Goal: Task Accomplishment & Management: Use online tool/utility

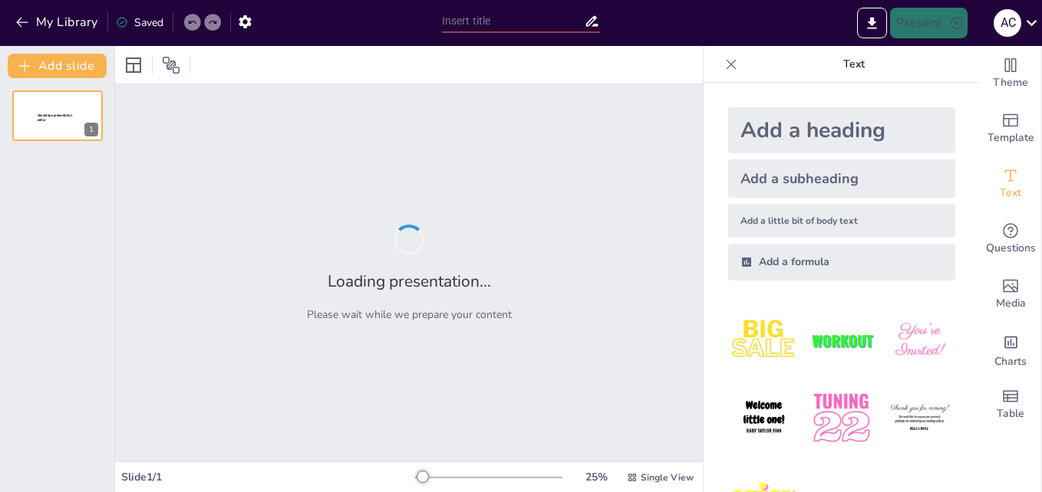
type input "Heritage Unveiled: An In-Depth Study of [GEOGRAPHIC_DATA] and [GEOGRAPHIC_DATA]…"
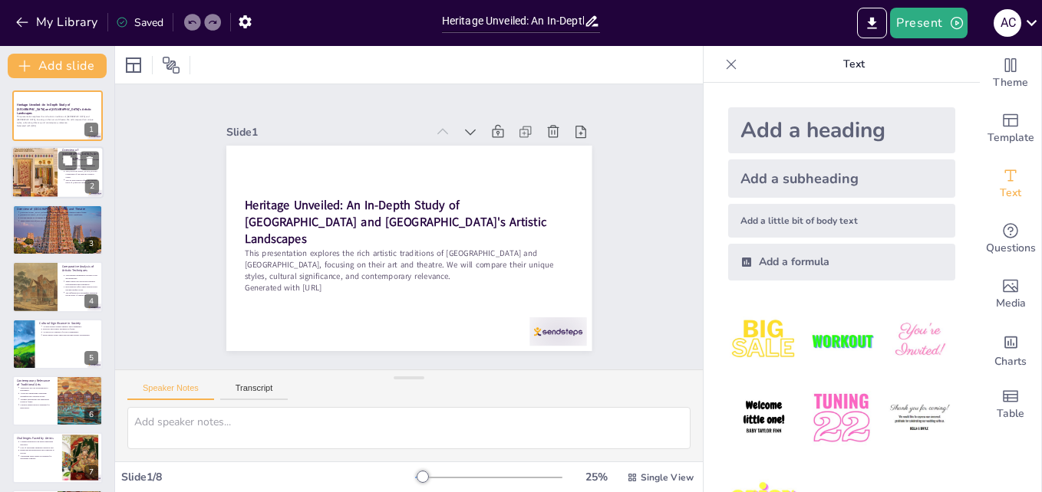
click at [90, 174] on p "The [GEOGRAPHIC_DATA] is a key component of the region's cultural scene." at bounding box center [83, 174] width 34 height 8
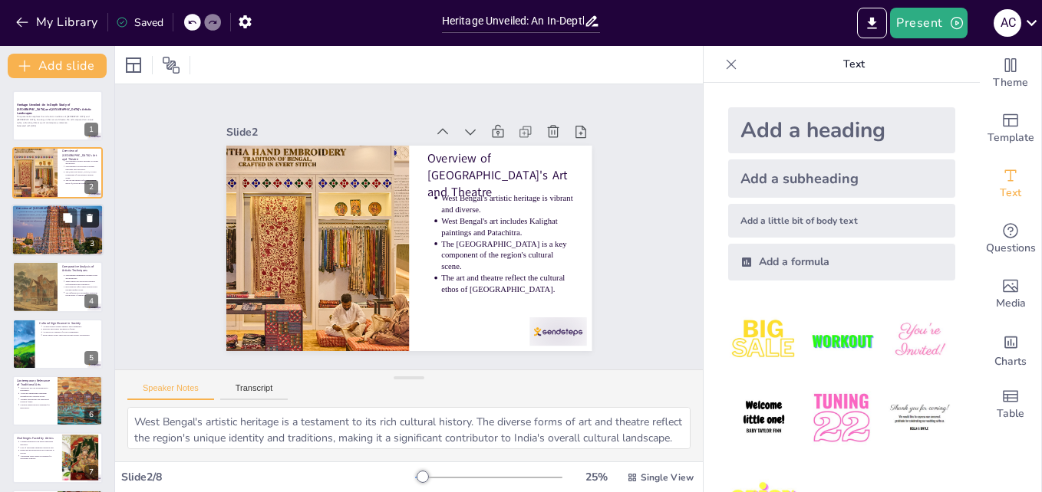
click at [81, 223] on button at bounding box center [90, 218] width 18 height 18
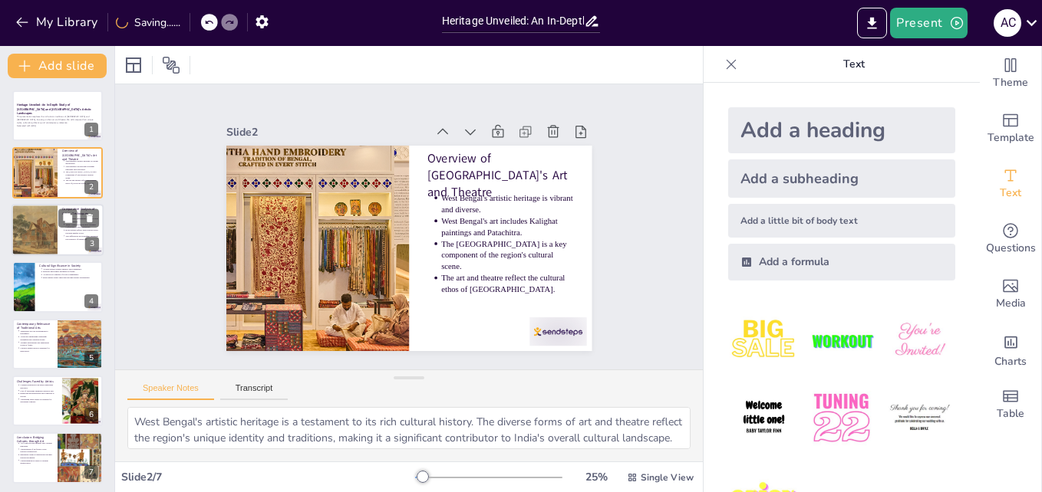
click at [53, 255] on div "Comparative Analysis of Artistic Techniques [GEOGRAPHIC_DATA] emphasizes vibran…" at bounding box center [58, 230] width 92 height 52
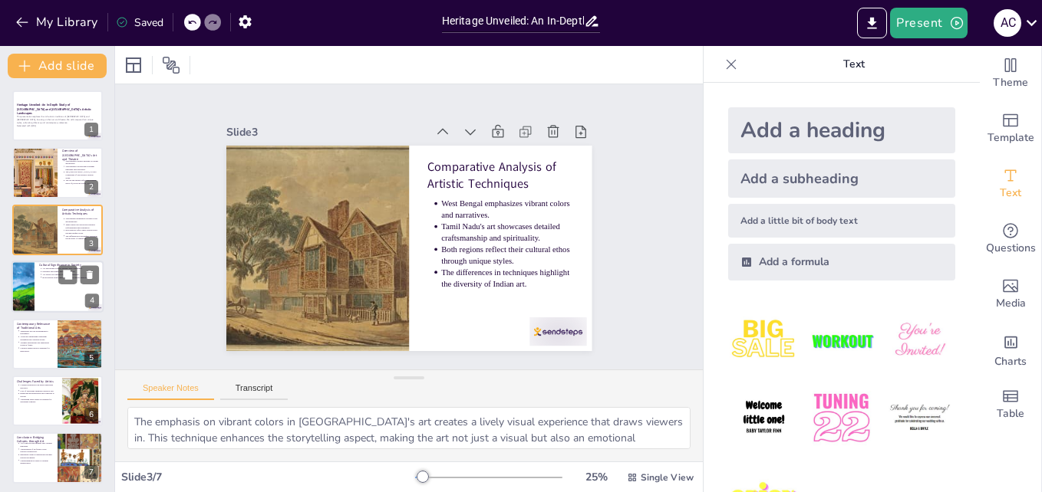
click at [67, 299] on div at bounding box center [58, 287] width 92 height 52
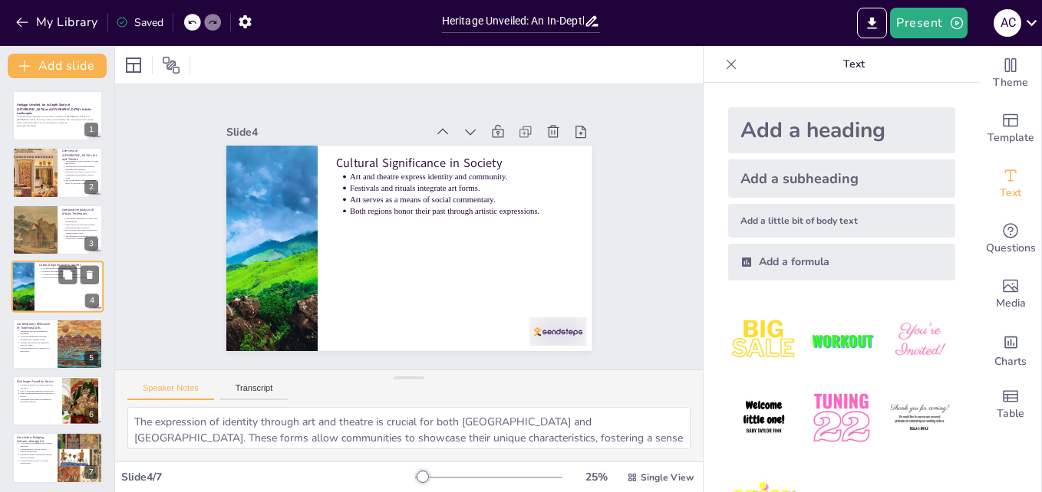
scroll to position [2, 0]
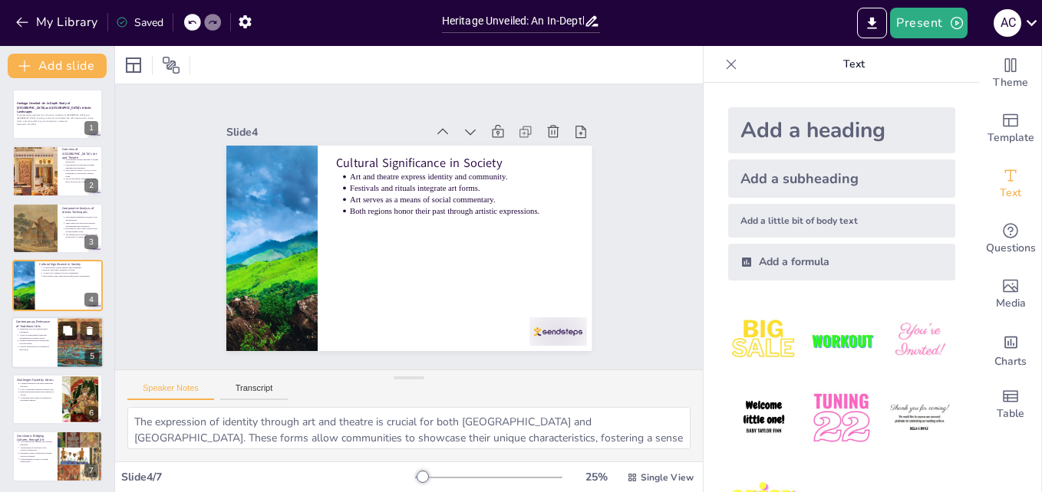
click at [73, 335] on icon at bounding box center [67, 330] width 11 height 11
type textarea "The resurgence of traditional arts in both regions signifies a renewed interest…"
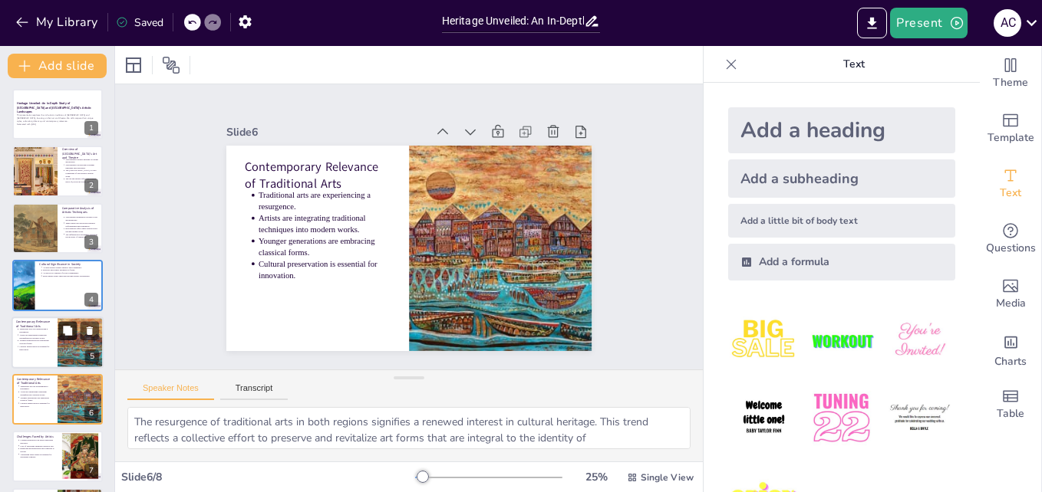
scroll to position [61, 0]
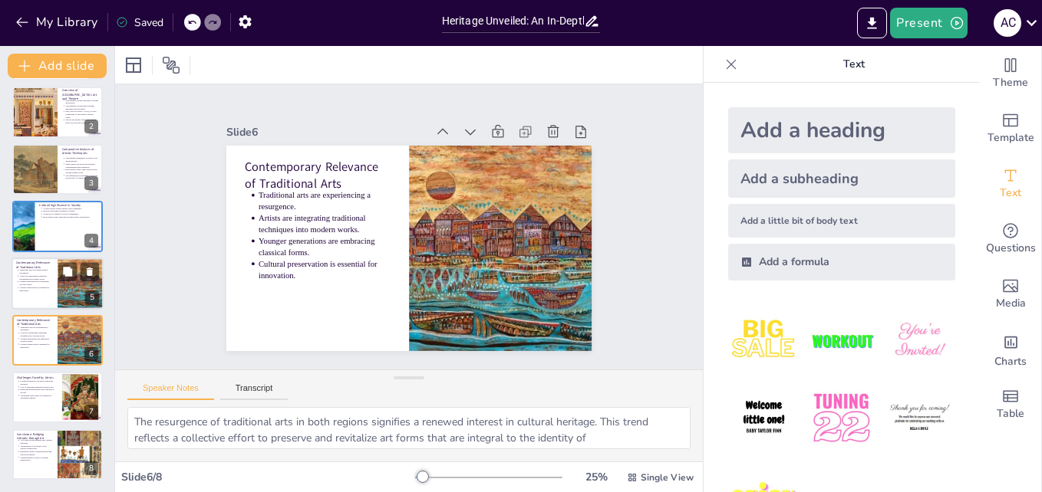
click at [40, 272] on p "Traditional arts are experiencing a resurgence." at bounding box center [36, 271] width 34 height 6
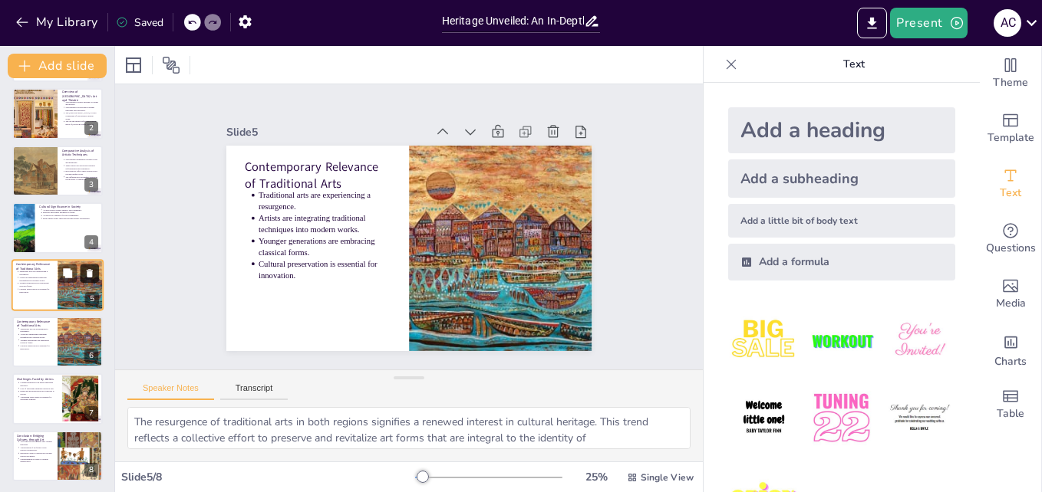
click at [89, 281] on button at bounding box center [90, 273] width 18 height 18
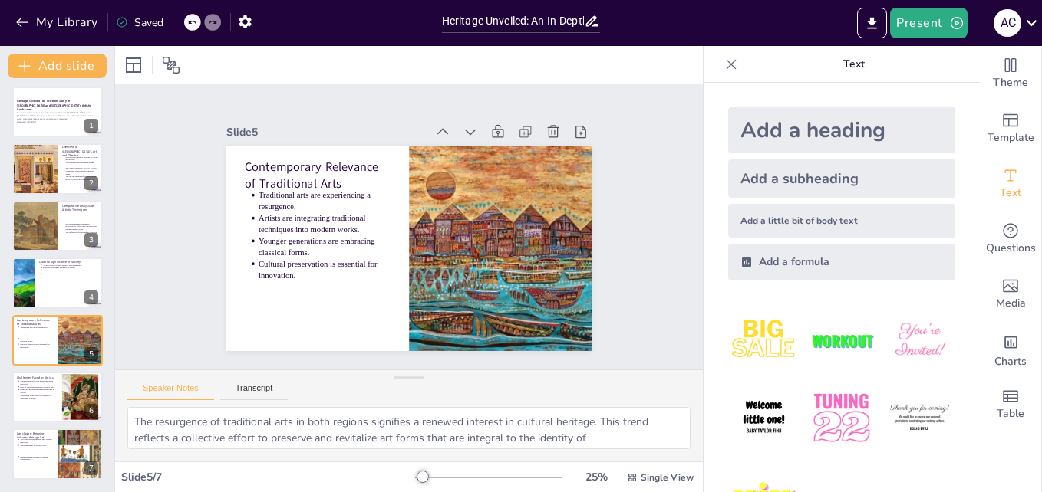
click at [723, 63] on icon at bounding box center [730, 64] width 15 height 15
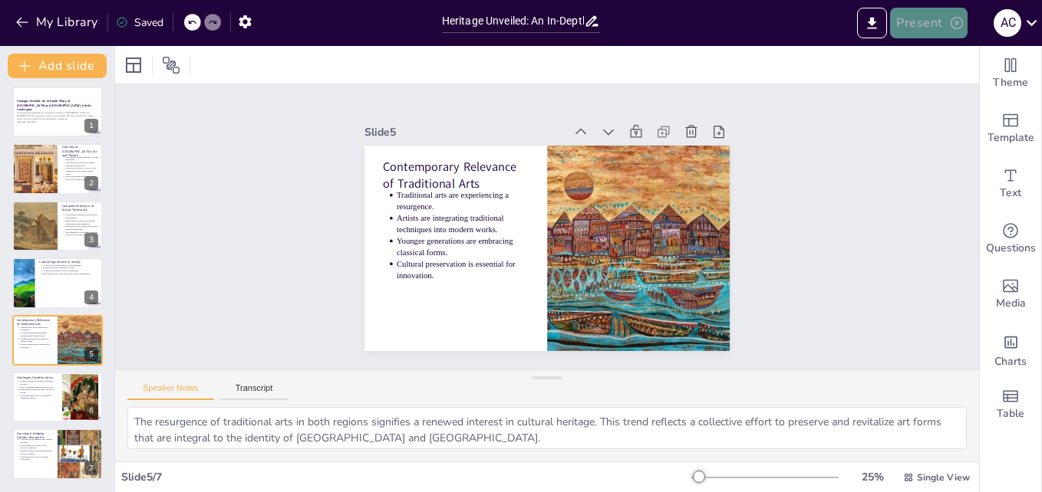
click at [927, 34] on button "Present" at bounding box center [928, 23] width 77 height 31
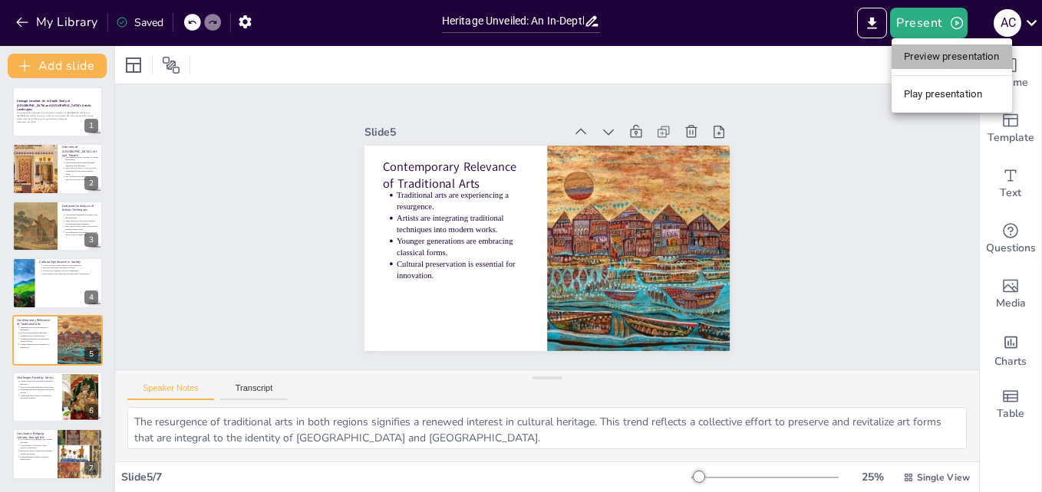
click at [933, 46] on li "Preview presentation" at bounding box center [951, 56] width 120 height 25
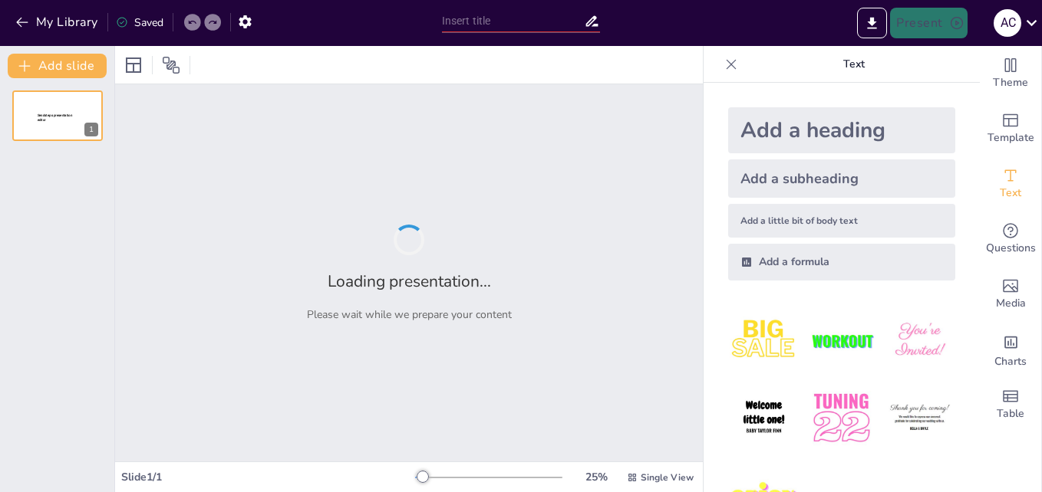
type input "Heritage Unveiled: An In-Depth Study of [GEOGRAPHIC_DATA] and [GEOGRAPHIC_DATA]…"
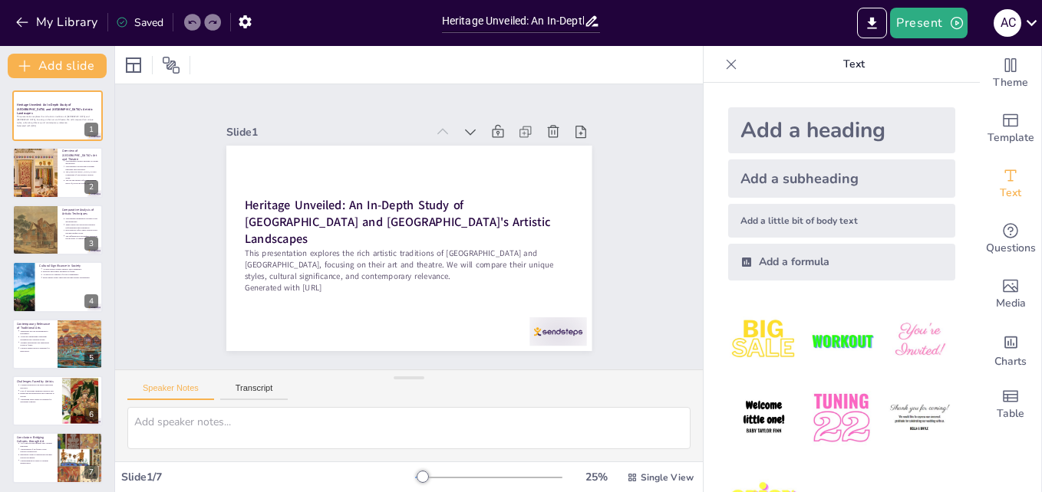
click at [719, 64] on div at bounding box center [731, 64] width 25 height 25
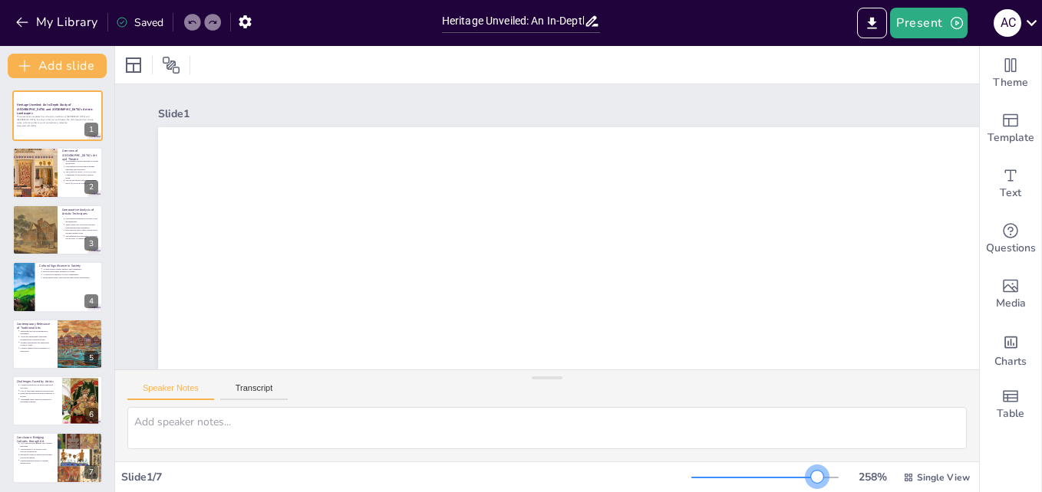
click at [807, 476] on div at bounding box center [764, 478] width 147 height 12
click at [769, 475] on div at bounding box center [764, 478] width 147 height 12
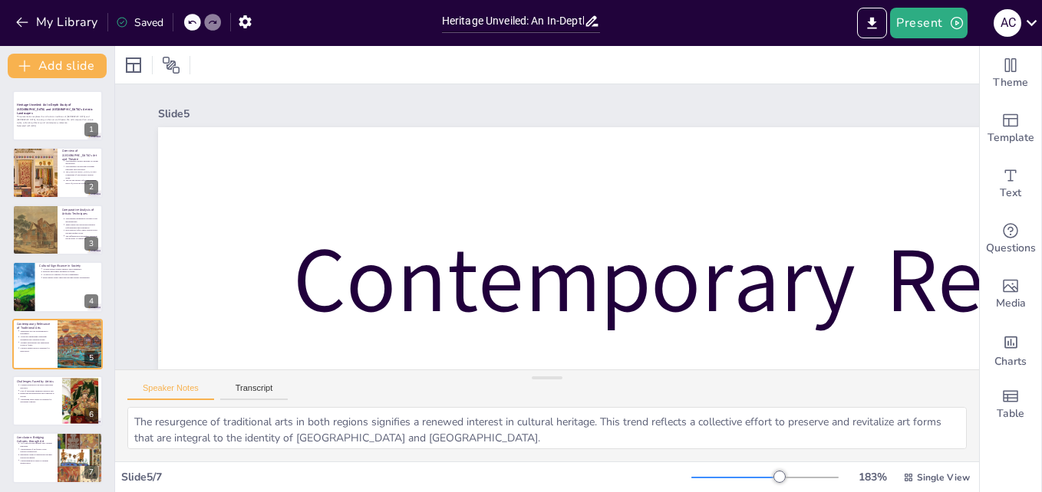
type textarea "The impact of commercialization on traditional art forms is significant. As art…"
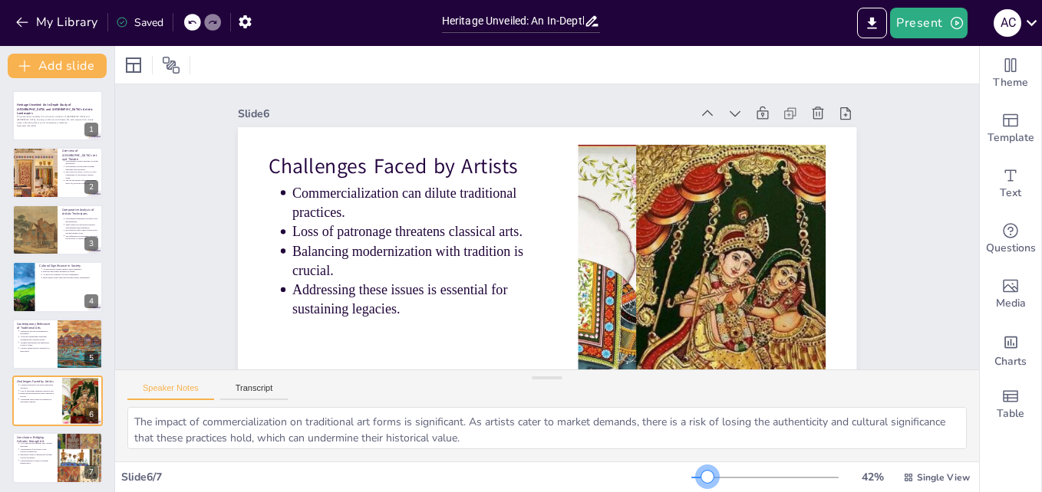
click at [697, 477] on div at bounding box center [699, 478] width 16 height 2
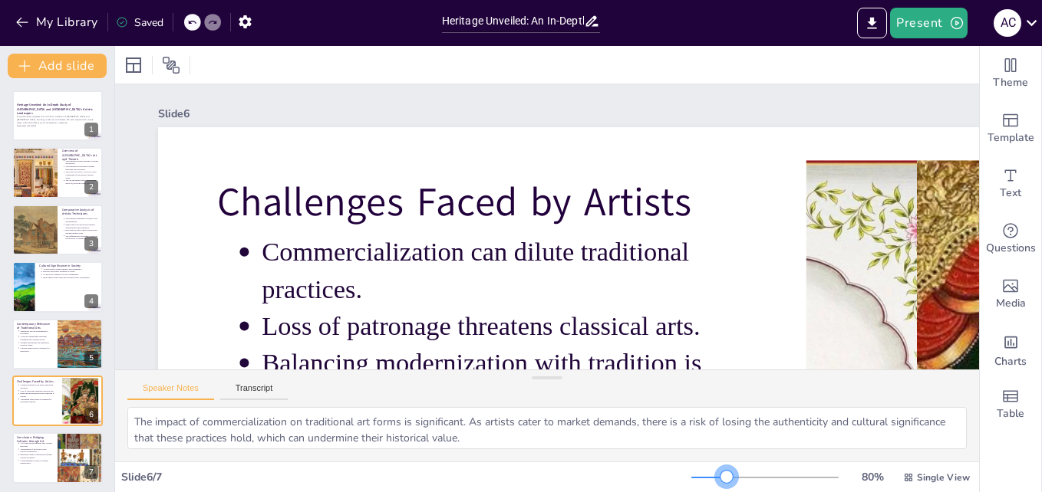
click at [716, 477] on div at bounding box center [764, 478] width 147 height 12
click at [680, 479] on div "Slide 6 / 7" at bounding box center [406, 477] width 570 height 15
click at [677, 476] on div "Slide 6 / 7" at bounding box center [406, 477] width 570 height 15
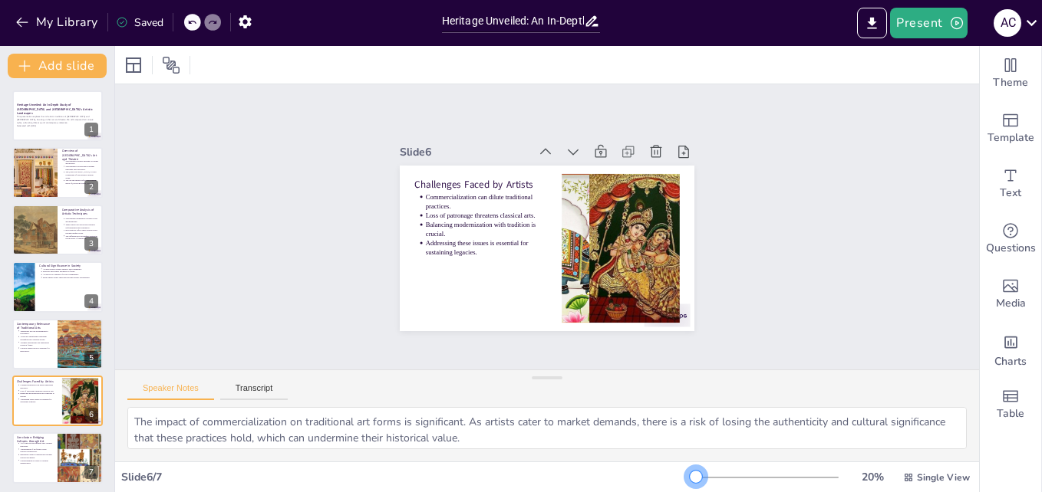
click at [691, 478] on div at bounding box center [693, 478] width 5 height 2
click at [704, 480] on div at bounding box center [764, 478] width 147 height 12
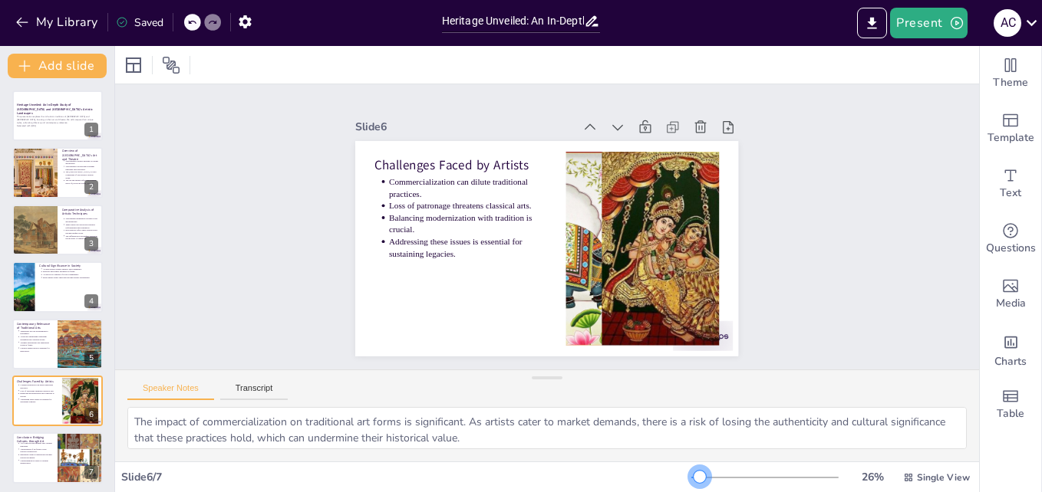
click at [691, 478] on div at bounding box center [695, 478] width 8 height 2
click at [44, 104] on strong "Heritage Unveiled: An In-Depth Study of [GEOGRAPHIC_DATA] and [GEOGRAPHIC_DATA]…" at bounding box center [54, 109] width 77 height 13
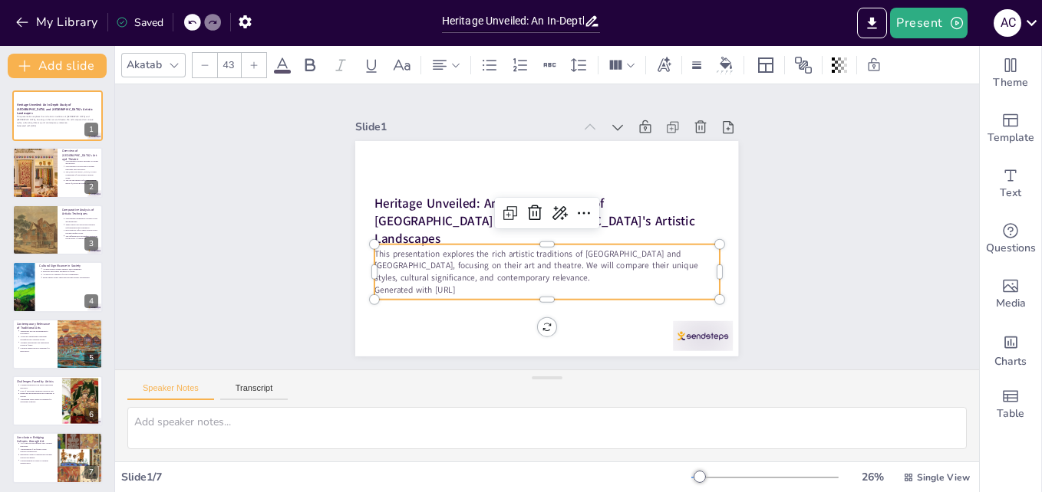
click at [502, 275] on p "This presentation explores the rich artistic traditions of [GEOGRAPHIC_DATA] an…" at bounding box center [532, 262] width 330 height 173
click at [472, 285] on p "Generated with [URL]" at bounding box center [489, 253] width 151 height 320
click at [472, 285] on p "Generated with [URL]" at bounding box center [521, 284] width 320 height 151
click at [472, 285] on p "Generated with [URL]" at bounding box center [516, 281] width 304 height 183
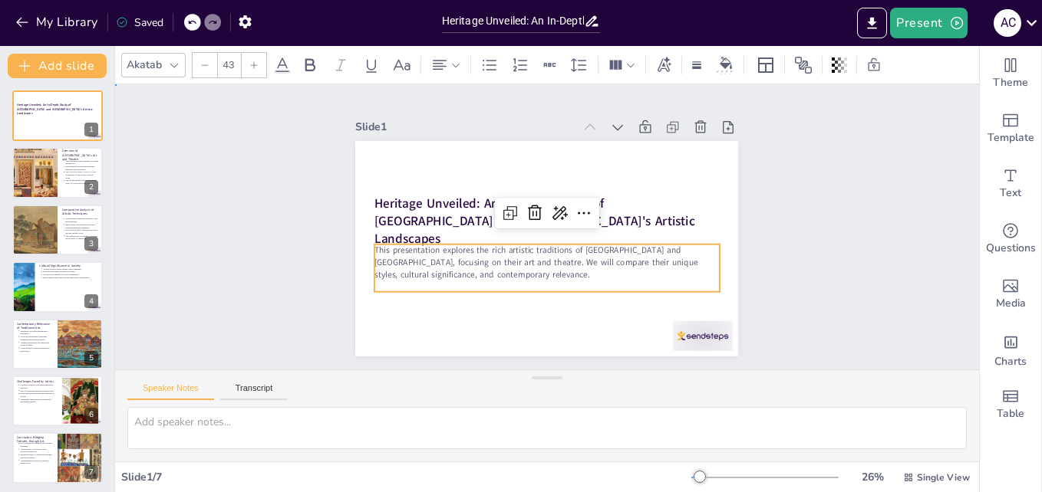
click at [780, 239] on div "Slide 1 Heritage Unveiled: An In-Depth Study of West Bengal and Tamil Nadu's Ar…" at bounding box center [546, 227] width 905 height 612
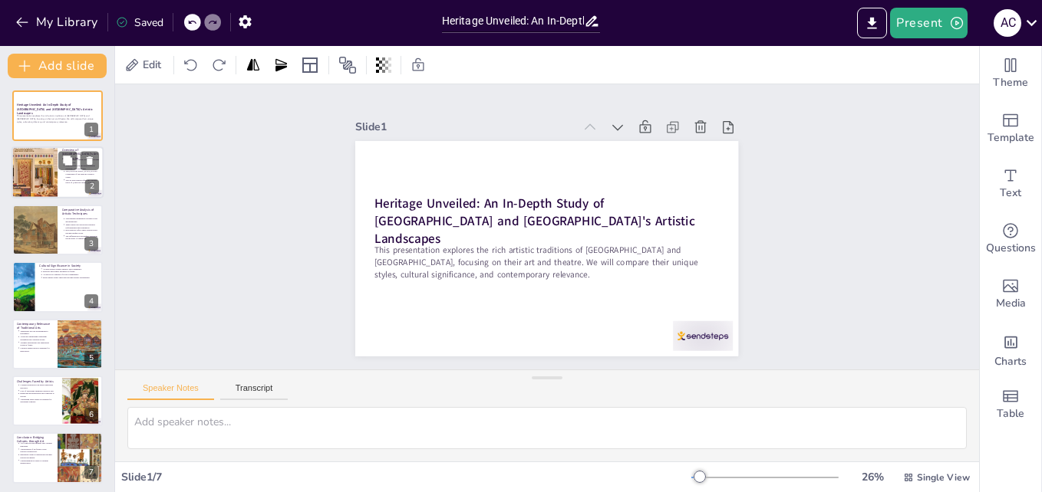
click at [38, 177] on div at bounding box center [35, 173] width 114 height 52
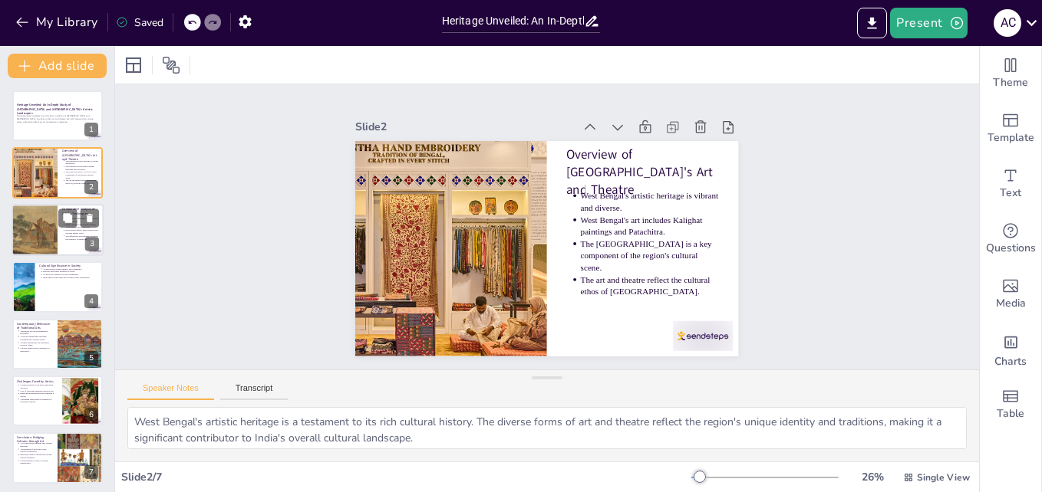
click at [38, 241] on div at bounding box center [34, 230] width 52 height 52
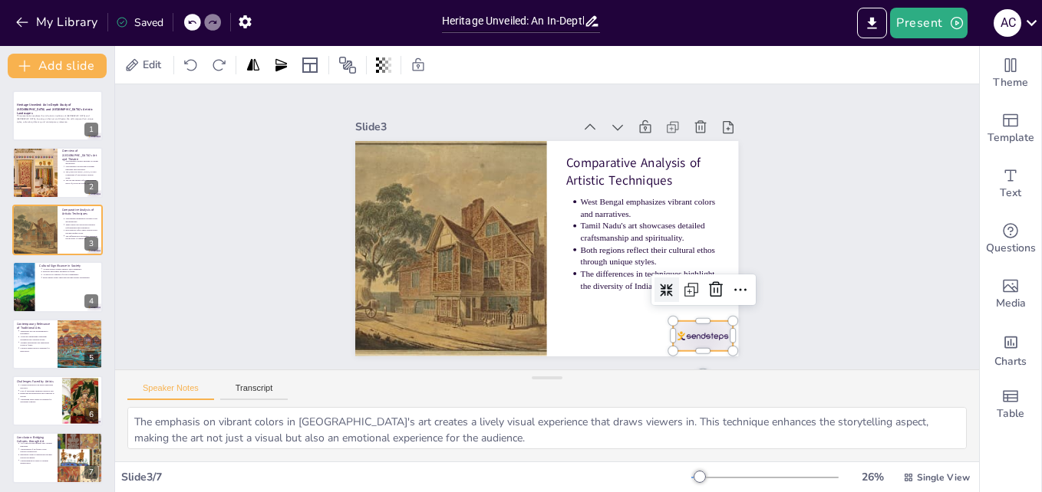
click at [679, 364] on div at bounding box center [645, 389] width 67 height 51
click at [699, 314] on icon at bounding box center [698, 323] width 17 height 18
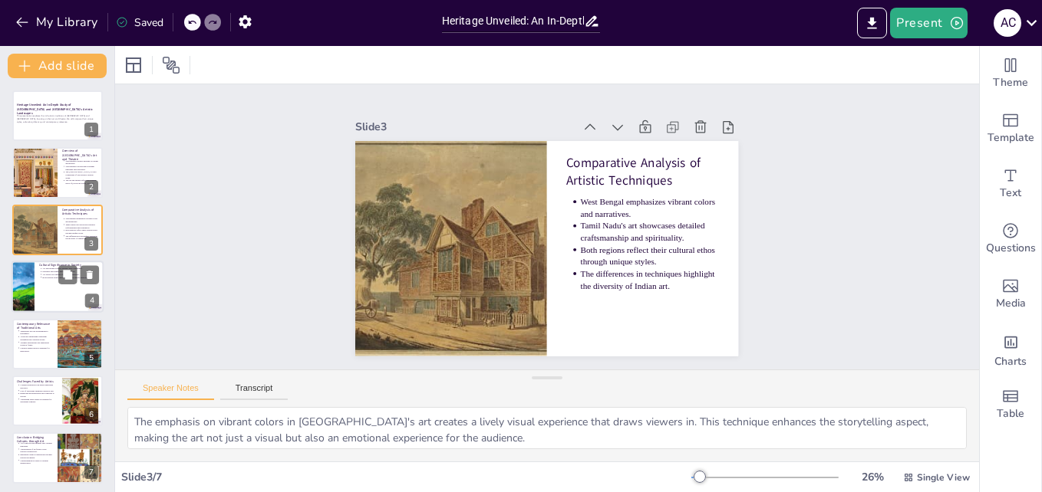
click at [54, 291] on div at bounding box center [58, 287] width 92 height 52
type textarea "The expression of identity through art and theatre is crucial for both [GEOGRAP…"
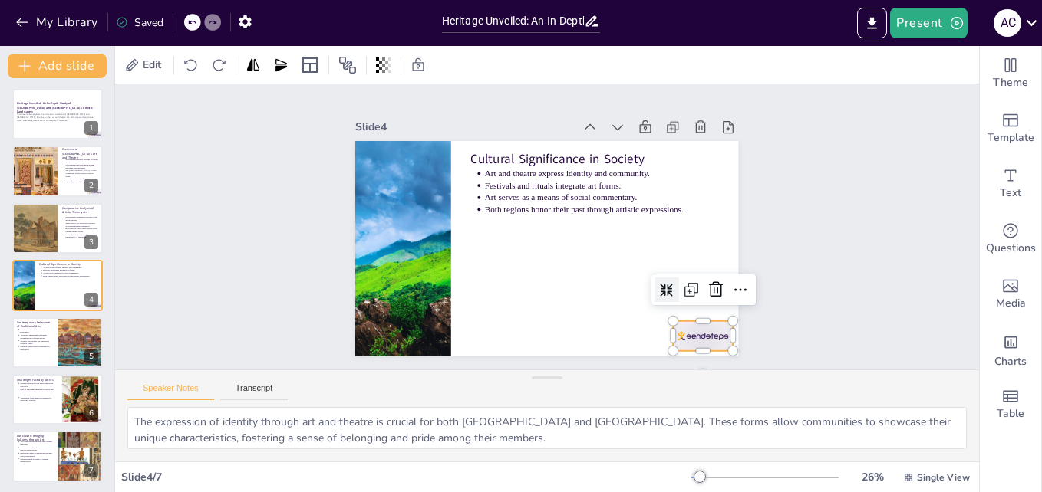
click at [661, 371] on div at bounding box center [627, 399] width 67 height 56
click at [387, 286] on icon at bounding box center [373, 275] width 26 height 26
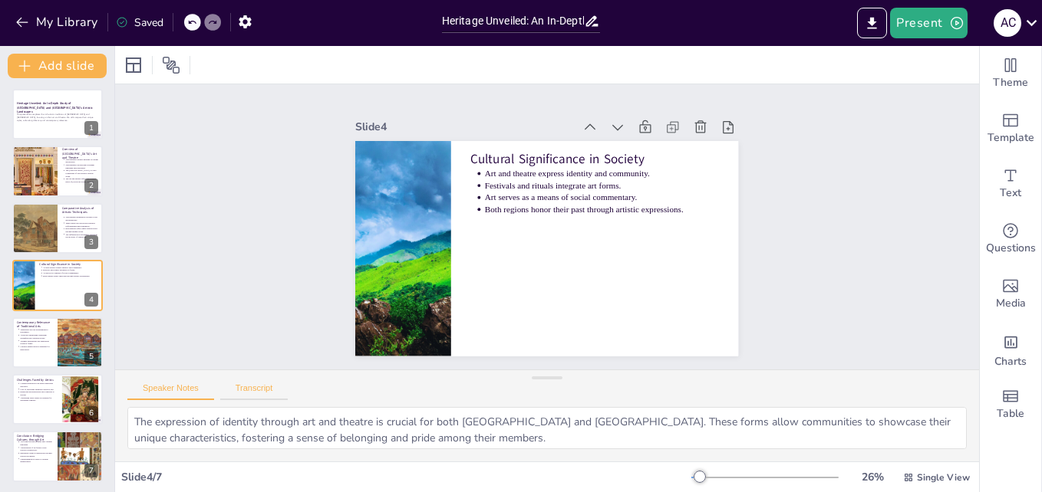
click at [279, 389] on button "Transcript" at bounding box center [254, 391] width 68 height 17
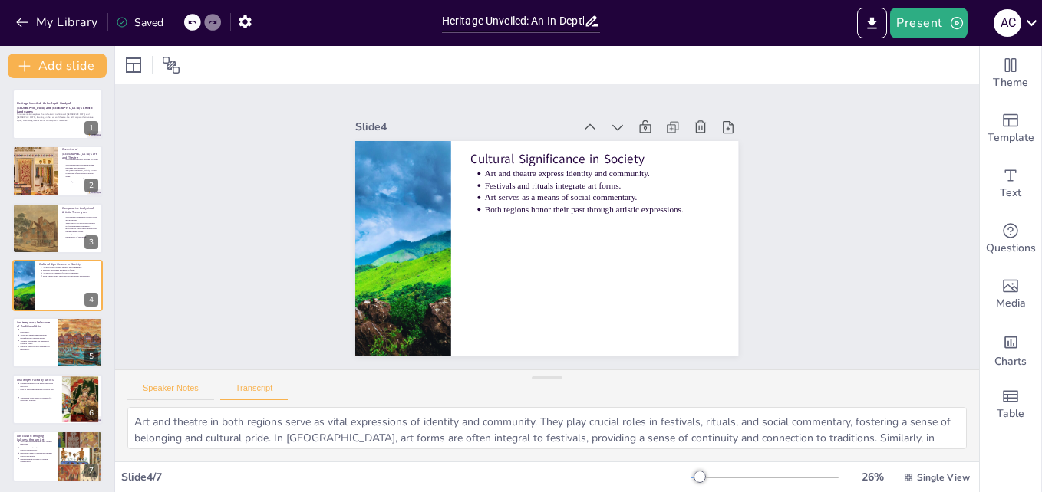
click at [202, 386] on button "Speaker Notes" at bounding box center [170, 391] width 87 height 17
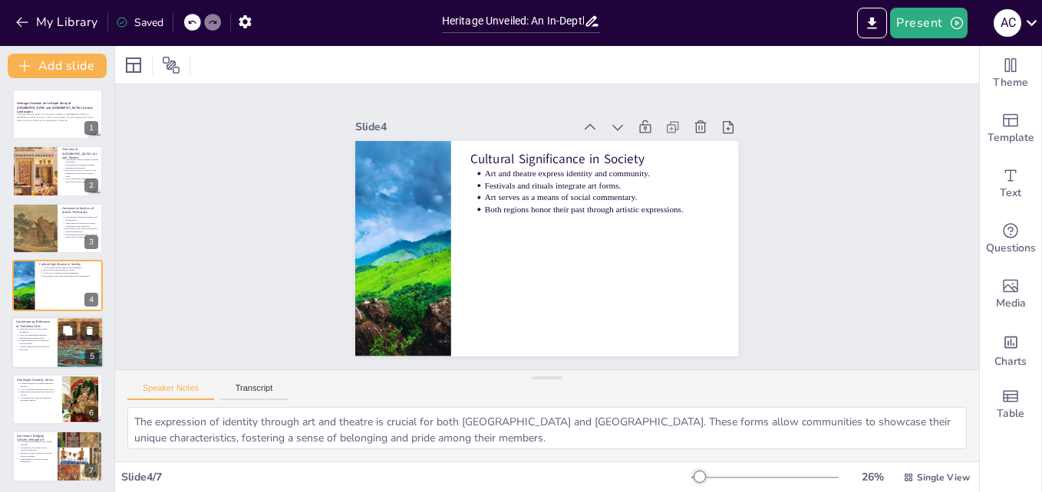
click at [35, 354] on div at bounding box center [58, 343] width 92 height 52
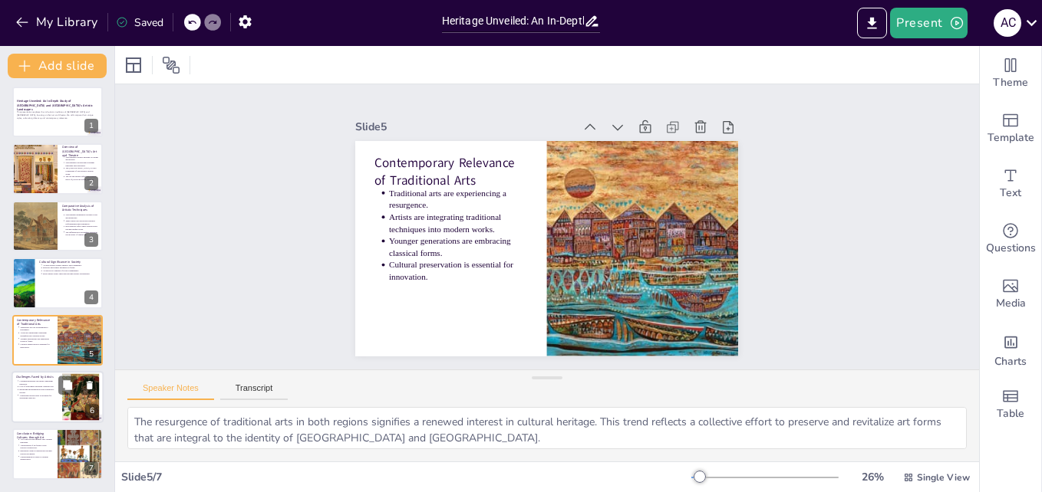
click at [51, 402] on div at bounding box center [58, 397] width 92 height 52
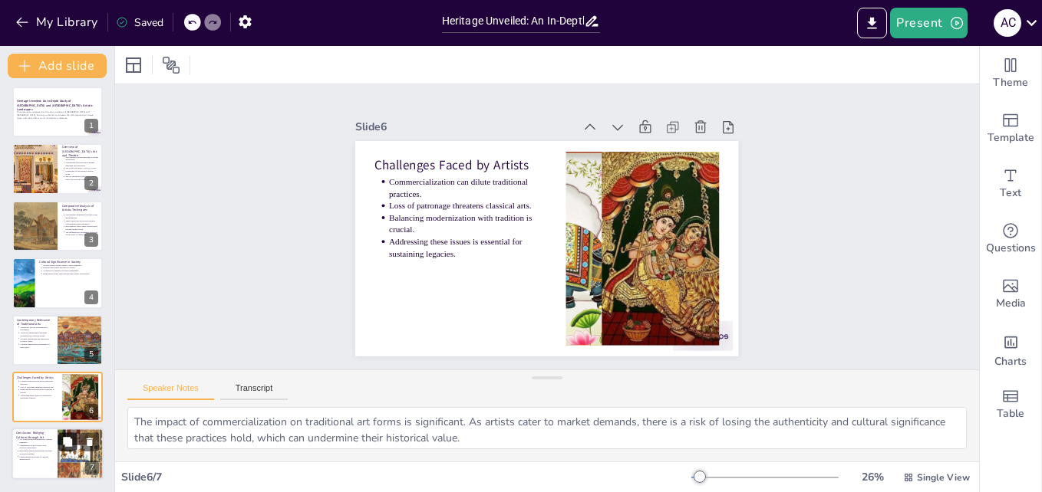
click at [66, 438] on icon at bounding box center [67, 441] width 9 height 9
type textarea "Art forms serve as windows into the cultural identities of West Bengal and Tami…"
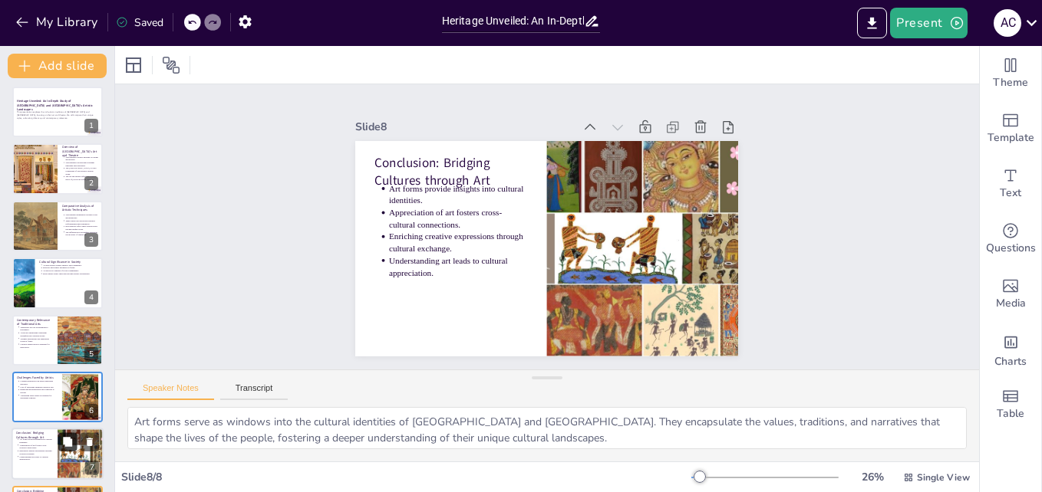
scroll to position [61, 0]
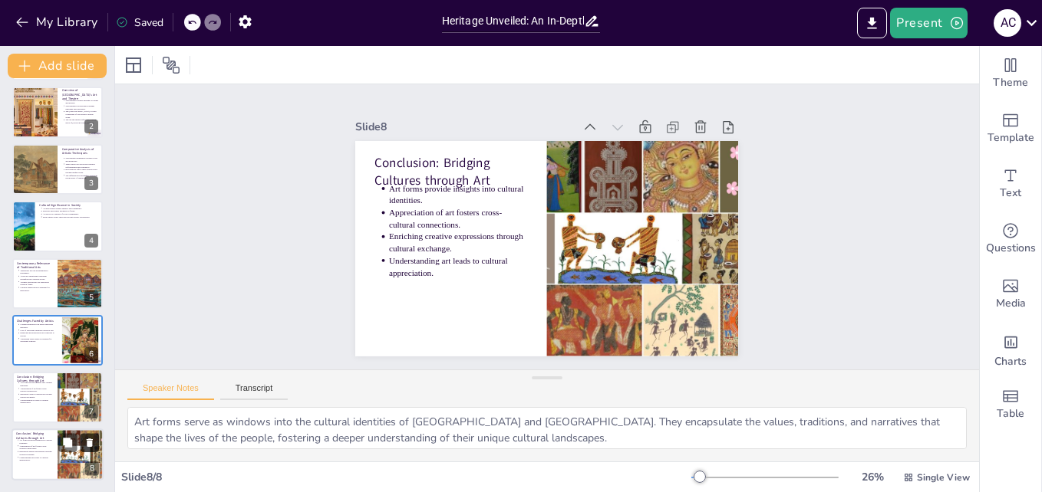
click at [91, 442] on icon at bounding box center [90, 443] width 6 height 8
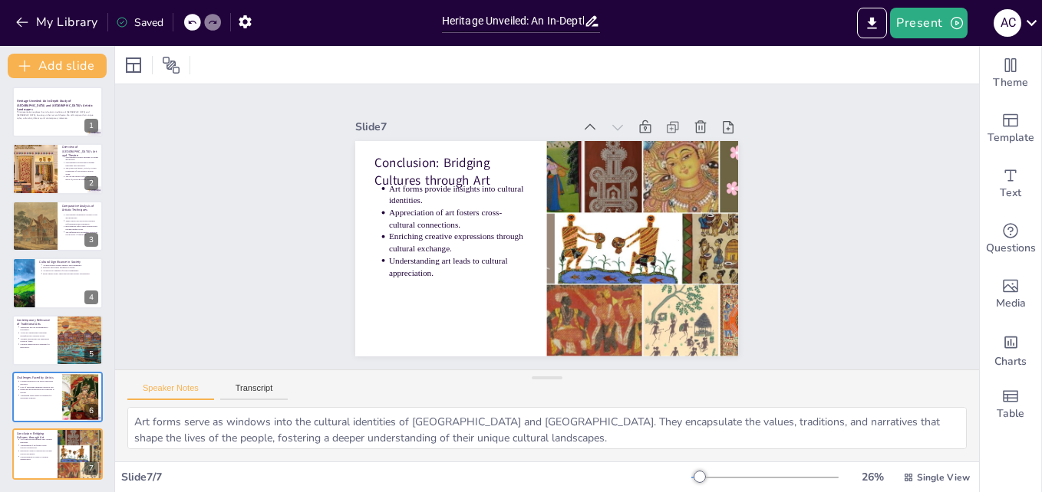
scroll to position [4, 0]
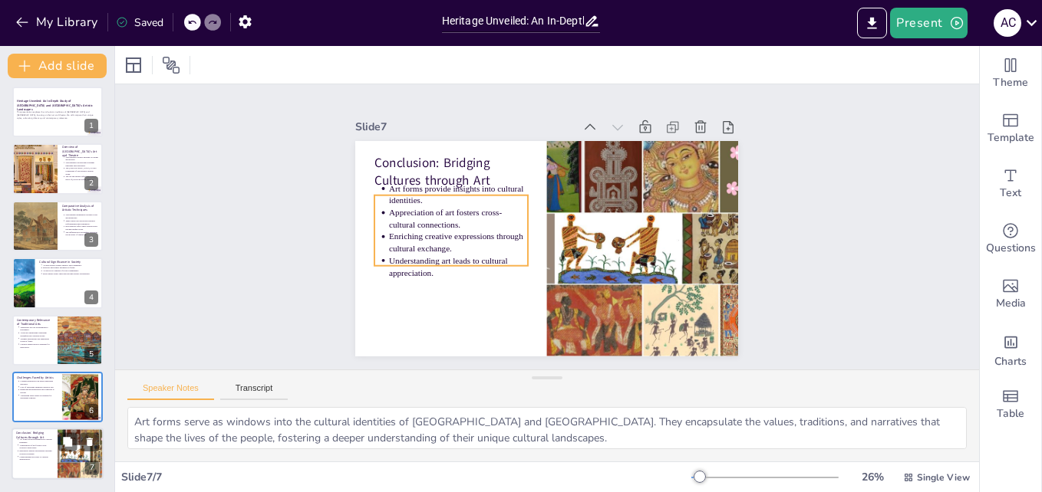
click at [28, 448] on p "Appreciation of art fosters cross-cultural connections." at bounding box center [36, 447] width 34 height 6
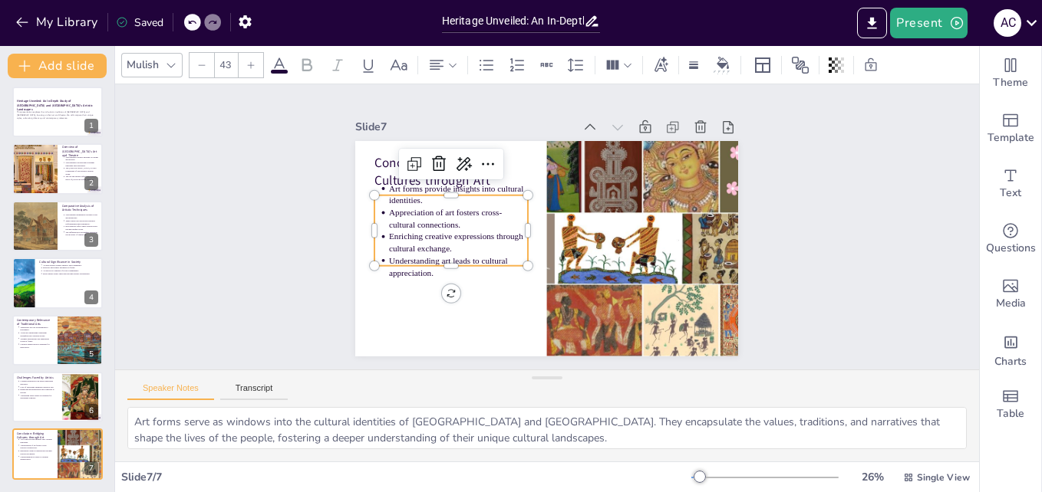
click at [368, 181] on ul "Art forms provide insights into cultural identities. Appreciation of art foster…" at bounding box center [457, 192] width 179 height 150
click at [377, 181] on ul "Art forms provide insights into cultural identities. Appreciation of art foster…" at bounding box center [467, 174] width 180 height 168
type input "64"
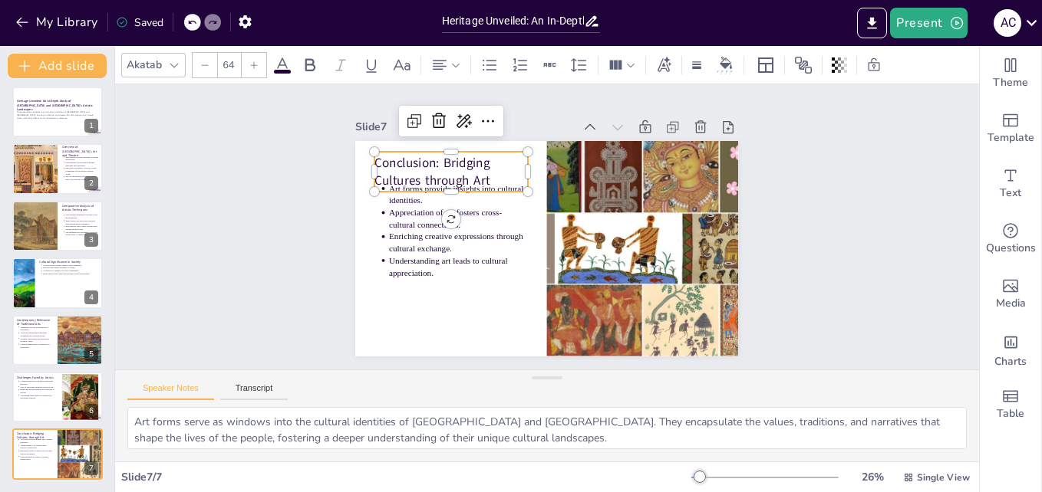
click at [474, 169] on p "Conclusion: Bridging Cultures through Art" at bounding box center [482, 137] width 154 height 95
click at [474, 169] on p "Conclusion: Bridging Cultures through Art" at bounding box center [482, 138] width 154 height 95
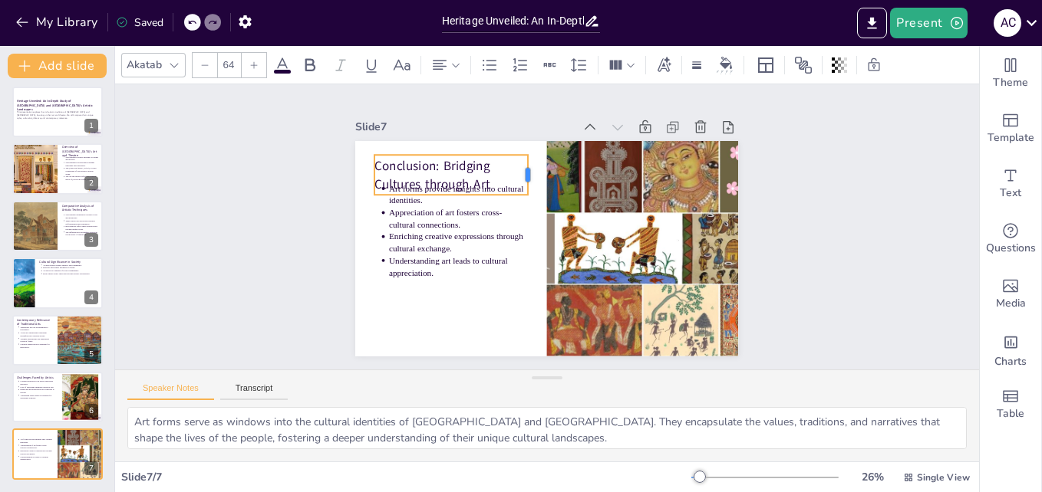
click at [558, 165] on div at bounding box center [577, 182] width 38 height 36
click at [481, 152] on p "Conclusion: Bridging Cultures through Art" at bounding box center [490, 134] width 150 height 107
click at [481, 152] on p "Conclusion: Bridging Cultures through Art" at bounding box center [480, 140] width 154 height 95
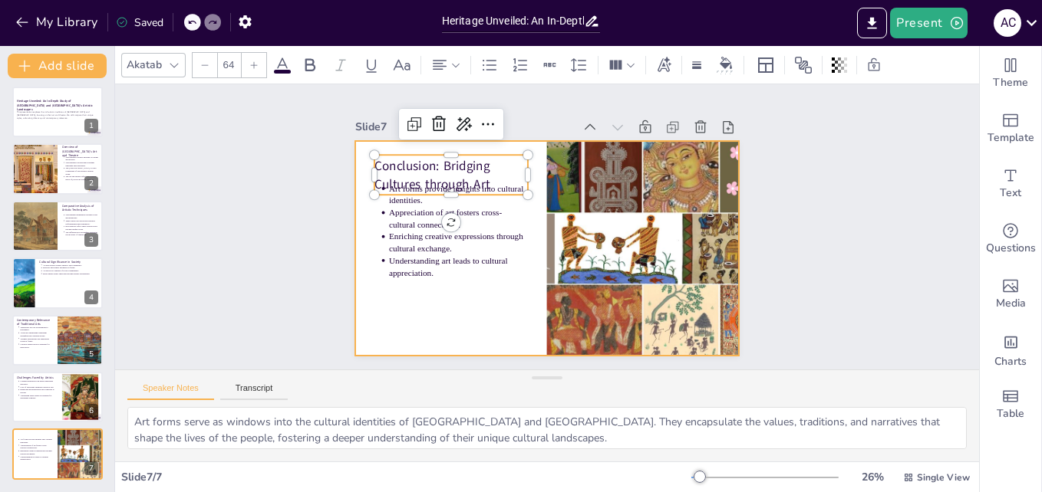
click at [508, 331] on div at bounding box center [536, 246] width 439 height 378
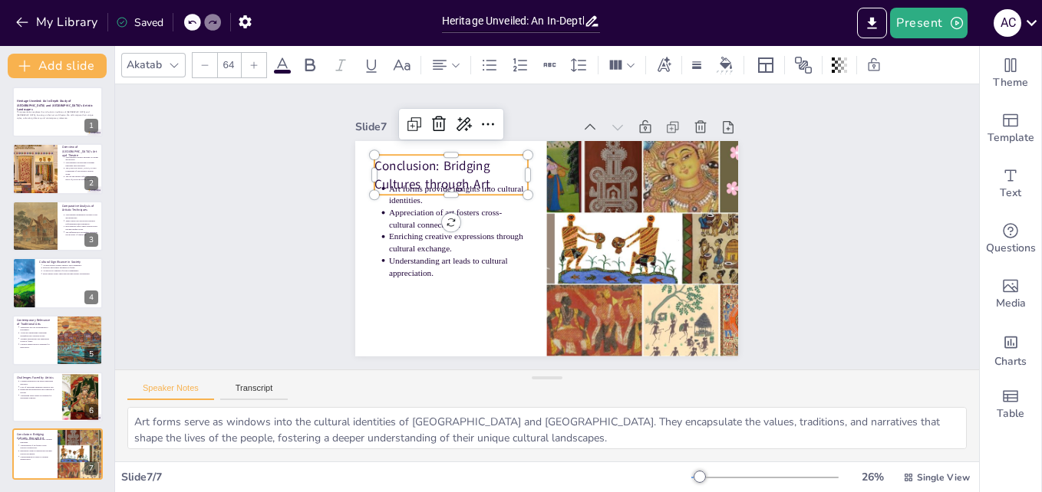
click at [483, 156] on p "Conclusion: Bridging Cultures through Art" at bounding box center [500, 128] width 145 height 119
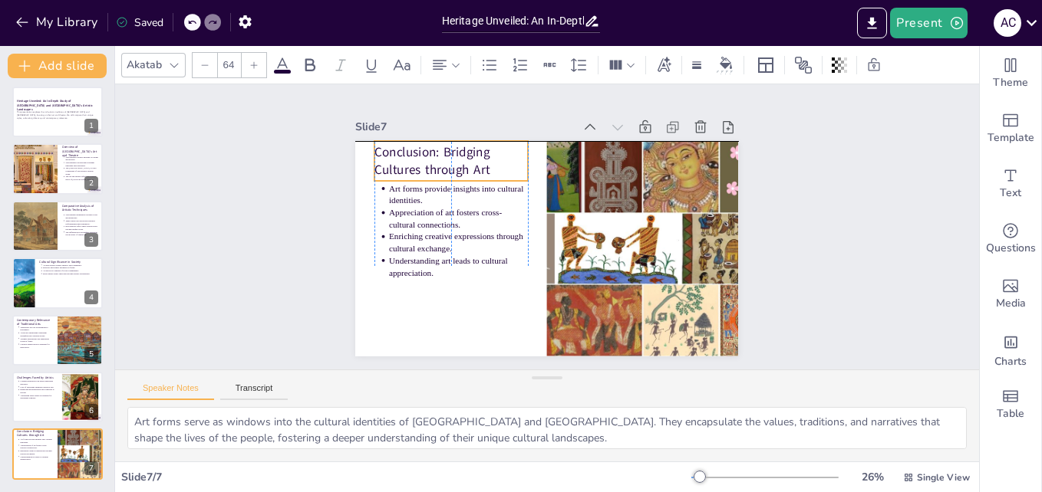
drag, startPoint x: 479, startPoint y: 159, endPoint x: 481, endPoint y: 146, distance: 13.2
click at [481, 146] on p "Conclusion: Bridging Cultures through Art" at bounding box center [486, 128] width 154 height 95
click at [926, 275] on div "Slide 1 Heritage Unveiled: An In-Depth Study of West Bengal and Tamil Nadu's Ar…" at bounding box center [546, 226] width 890 height 679
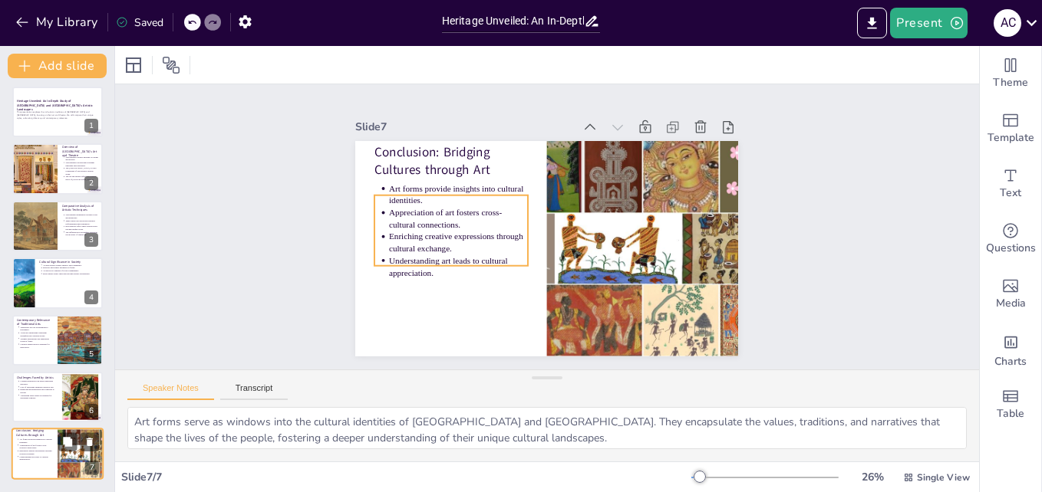
scroll to position [0, 0]
